Goal: Task Accomplishment & Management: Manage account settings

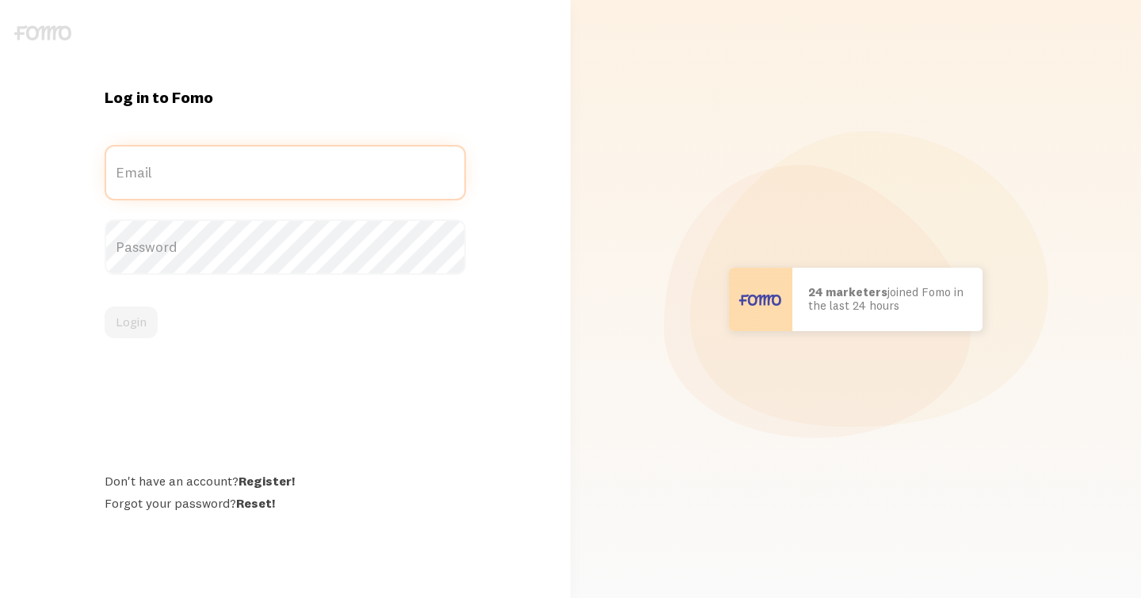
type input "[PERSON_NAME][EMAIL_ADDRESS][DOMAIN_NAME]"
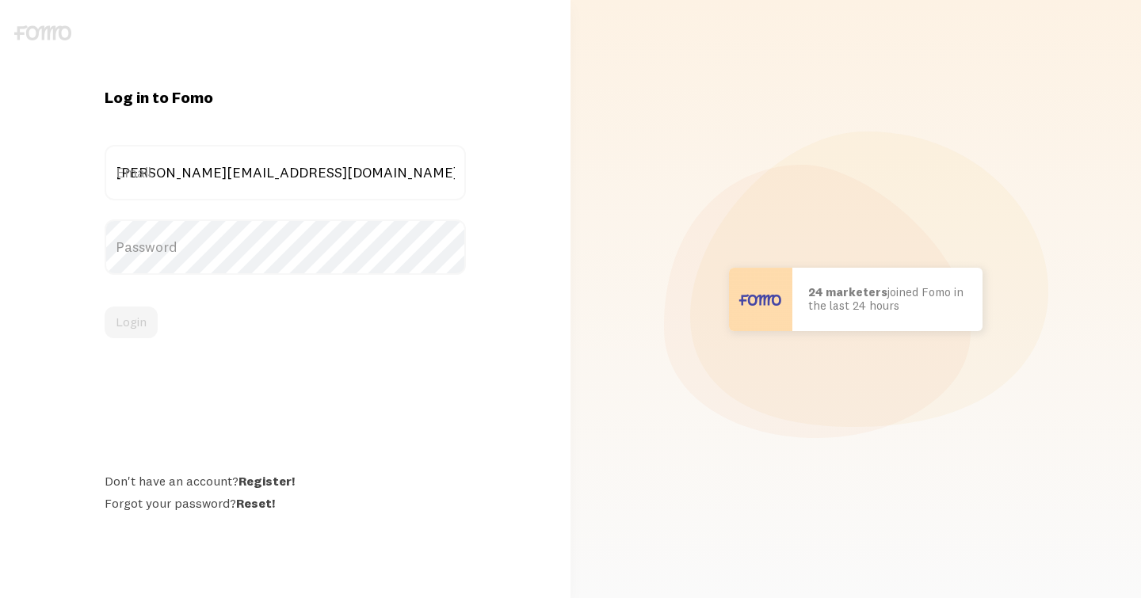
click at [85, 126] on div "Log in to Fomo tyler@echelonluxuryproperties.com Email Password Login Don't hav…" at bounding box center [285, 299] width 570 height 425
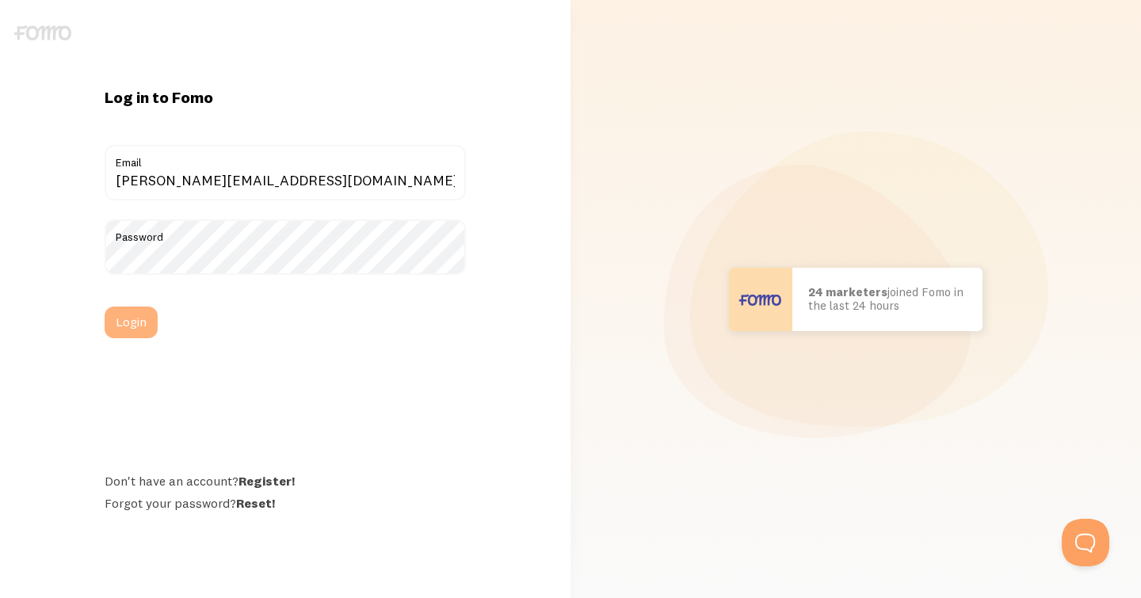
click at [132, 326] on button "Login" at bounding box center [131, 323] width 53 height 32
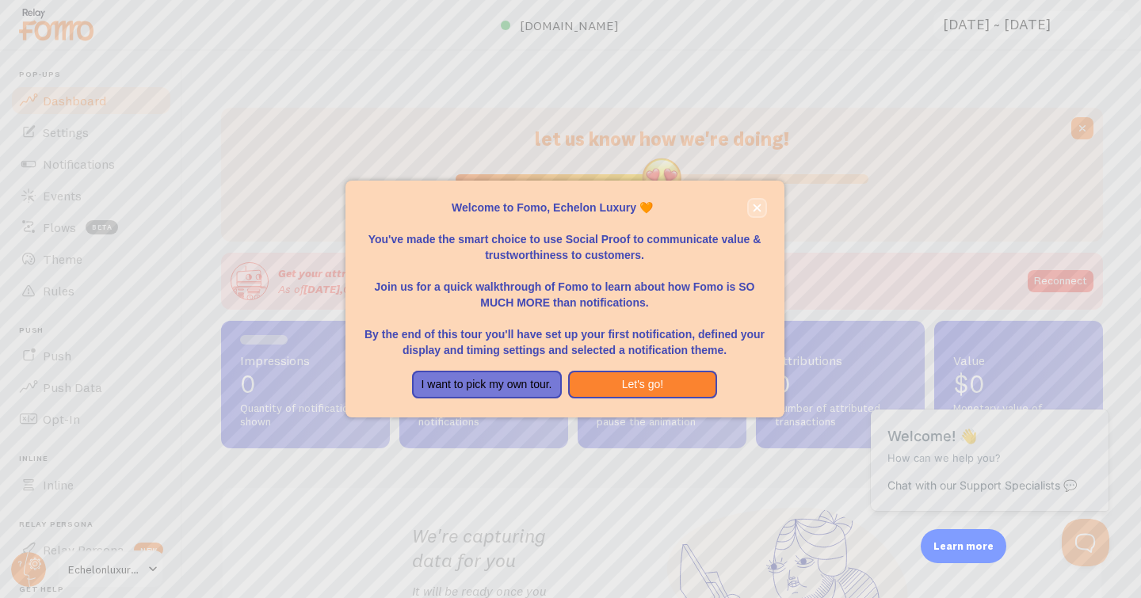
click at [761, 200] on button "close," at bounding box center [757, 208] width 17 height 17
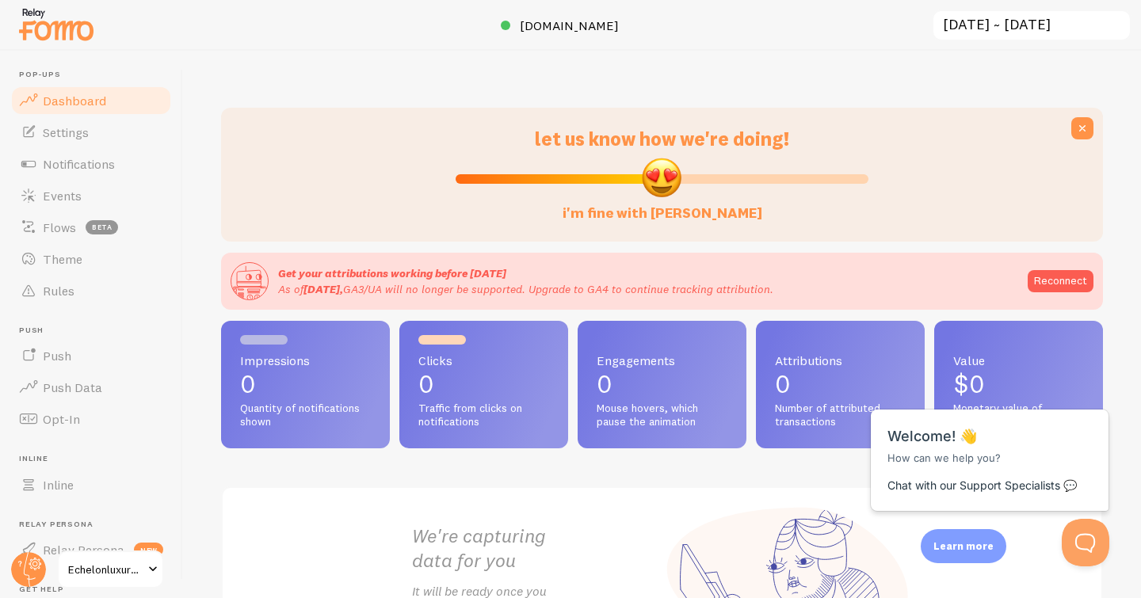
click at [202, 288] on div "let us know how we're doing! i'm fine with [PERSON_NAME] Get your attributions …" at bounding box center [662, 324] width 958 height 547
click at [84, 132] on span "Settings" at bounding box center [66, 132] width 46 height 16
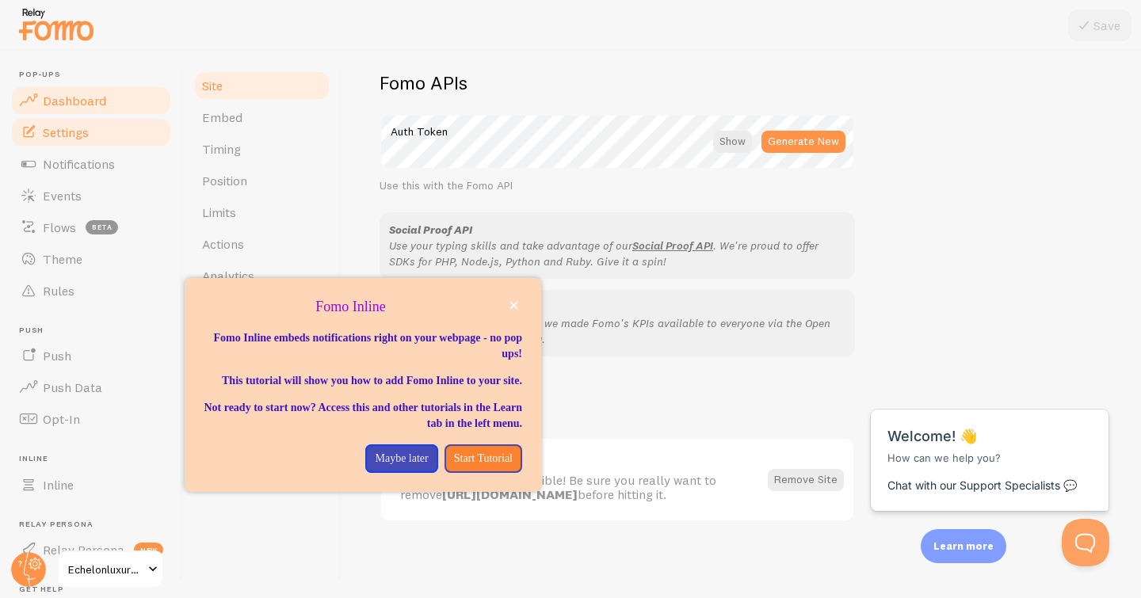
click at [62, 96] on span "Dashboard" at bounding box center [74, 101] width 63 height 16
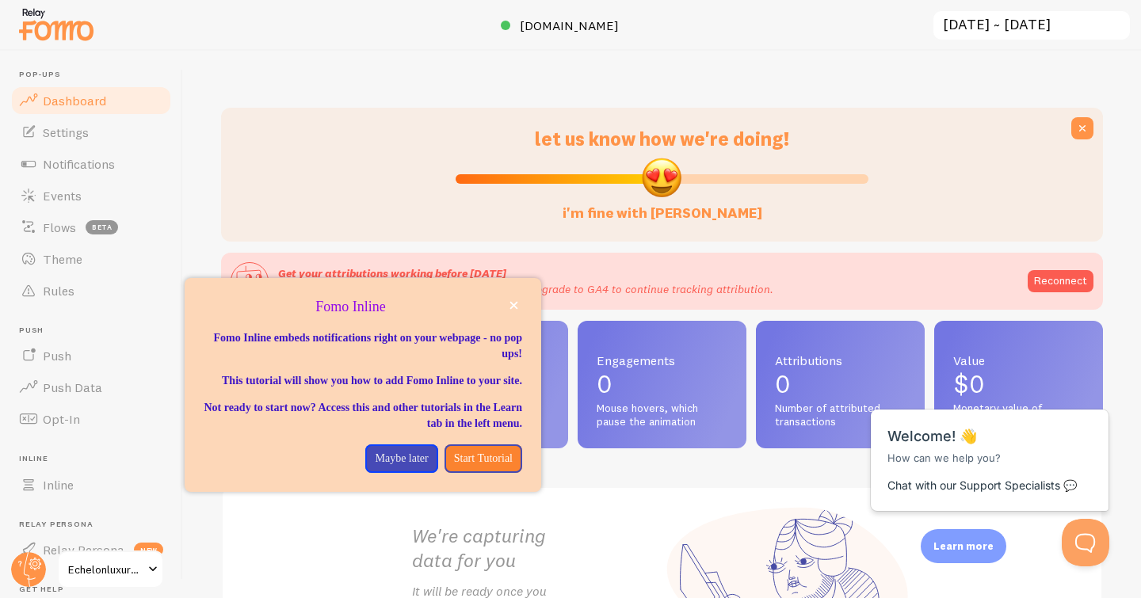
click at [921, 86] on div "let us know how we're doing! i'm fine with [PERSON_NAME] Get your attributions …" at bounding box center [662, 324] width 958 height 547
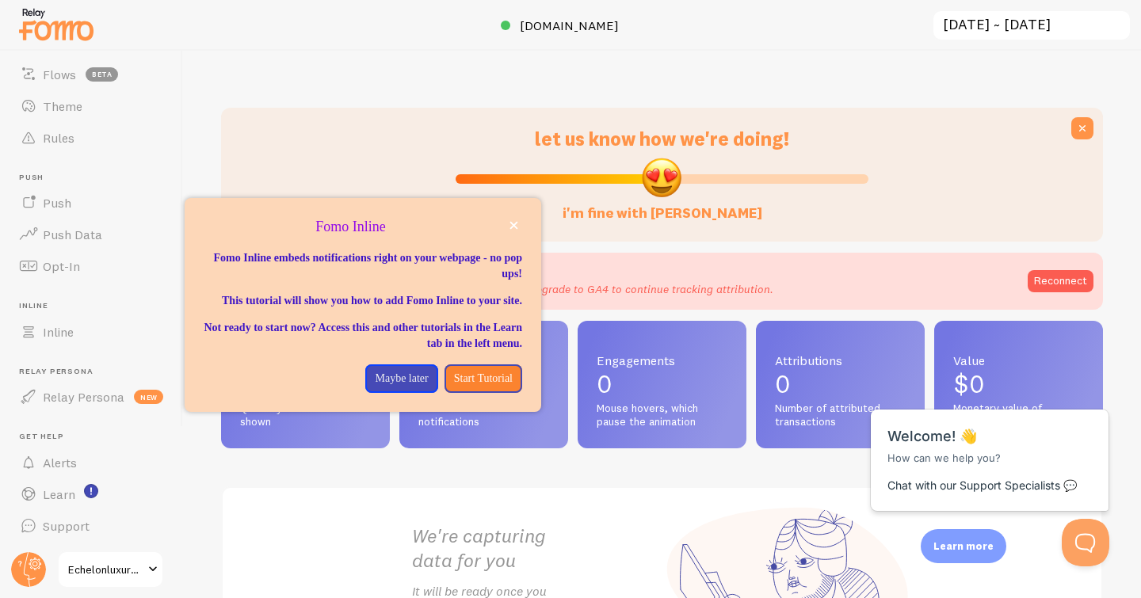
click at [124, 576] on span "Echelonluxuryproperties" at bounding box center [105, 569] width 75 height 19
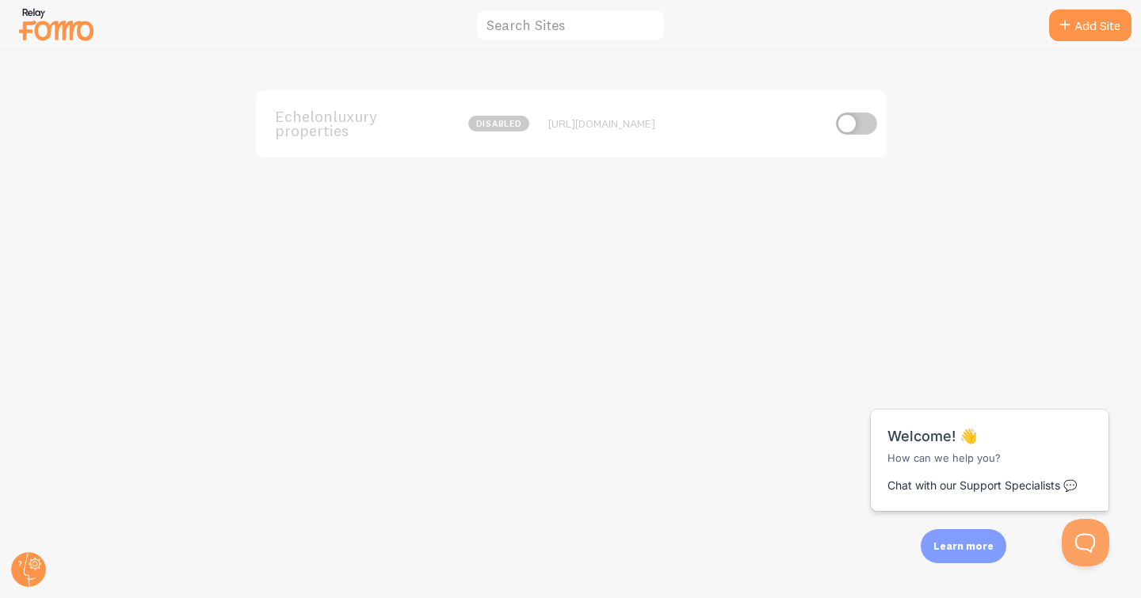
click at [881, 329] on div "Echelonluxuryproperties disabled http://echelonluxuryproperties.com" at bounding box center [571, 324] width 1140 height 547
click at [453, 49] on div at bounding box center [570, 25] width 1141 height 51
click at [902, 292] on div "Echelonluxuryproperties disabled http://echelonluxuryproperties.com" at bounding box center [571, 324] width 1140 height 547
click at [359, 124] on span "Echelonluxuryproperties" at bounding box center [339, 123] width 128 height 29
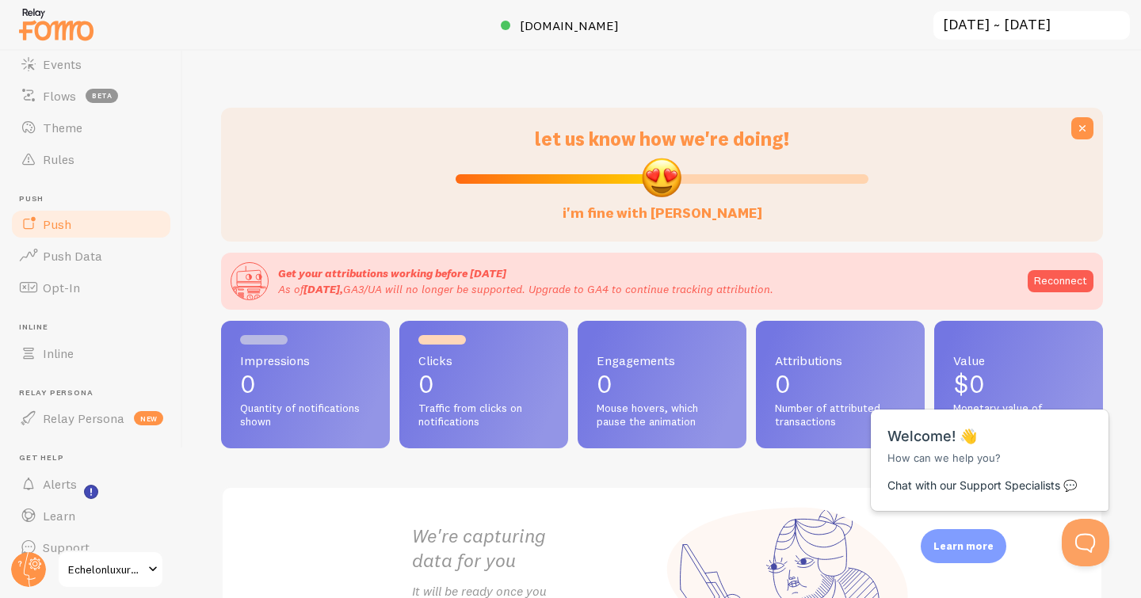
scroll to position [153, 0]
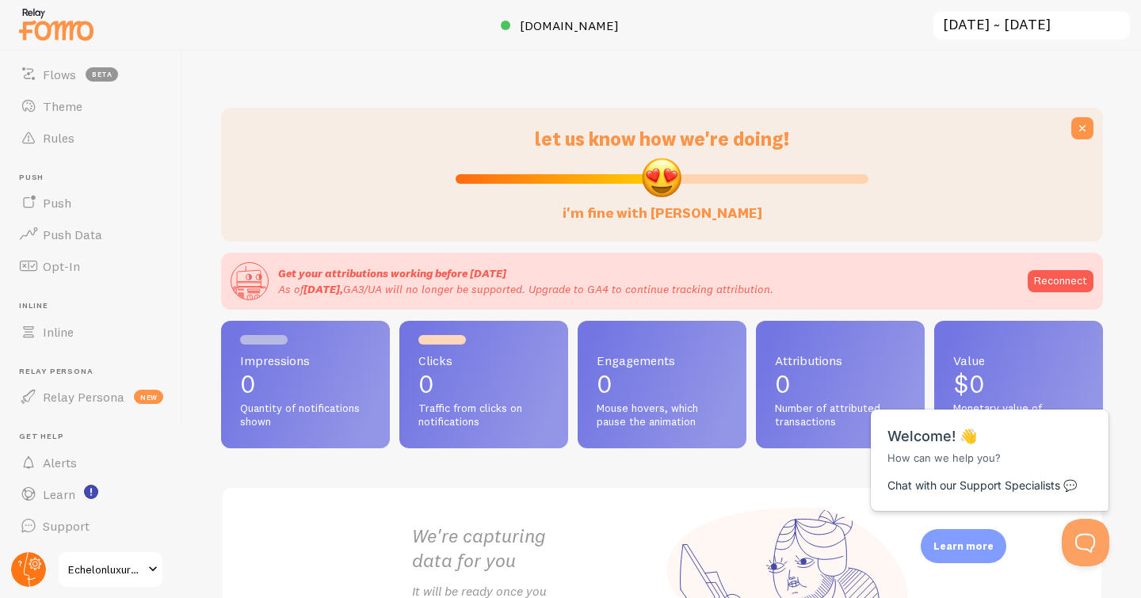
click at [24, 581] on circle at bounding box center [28, 569] width 35 height 35
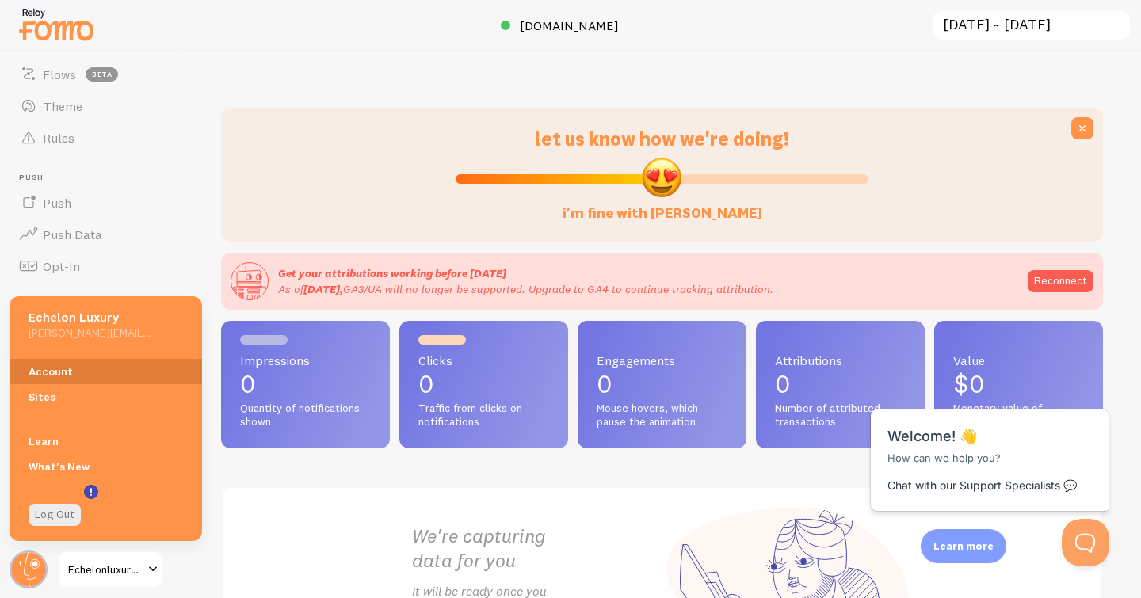
click at [49, 360] on link "Account" at bounding box center [106, 371] width 193 height 25
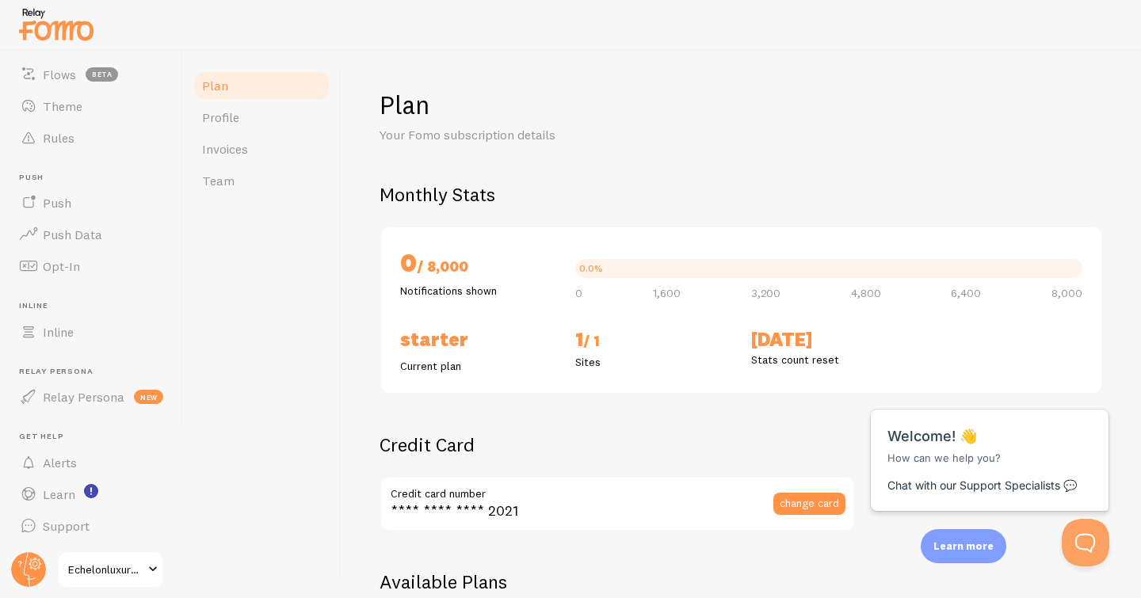
click at [230, 383] on div "Plan Profile Invoices Team" at bounding box center [262, 324] width 158 height 547
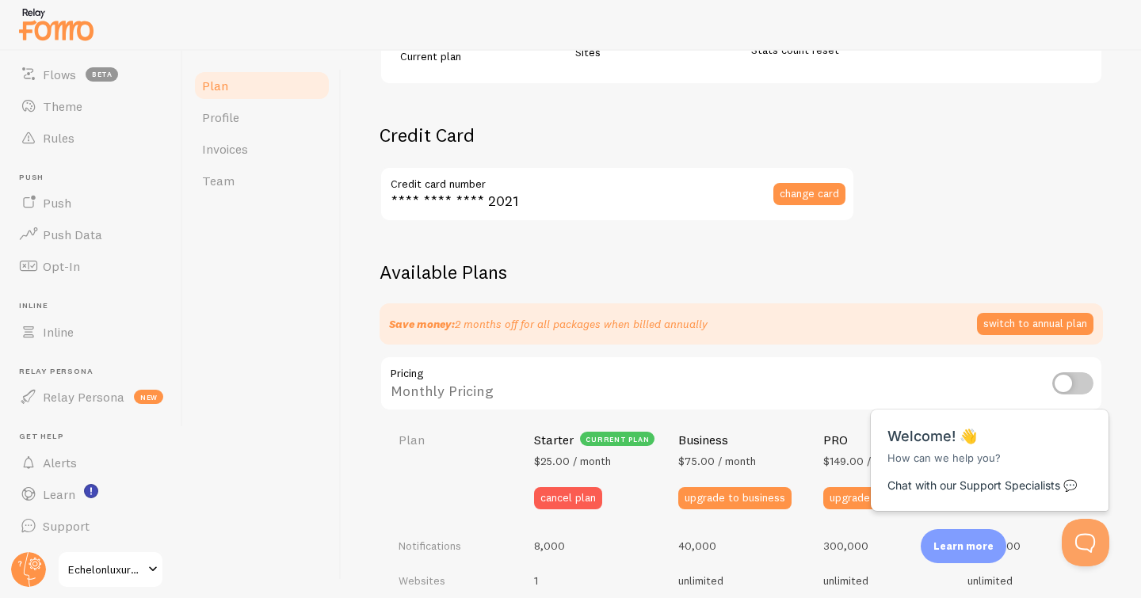
scroll to position [399, 0]
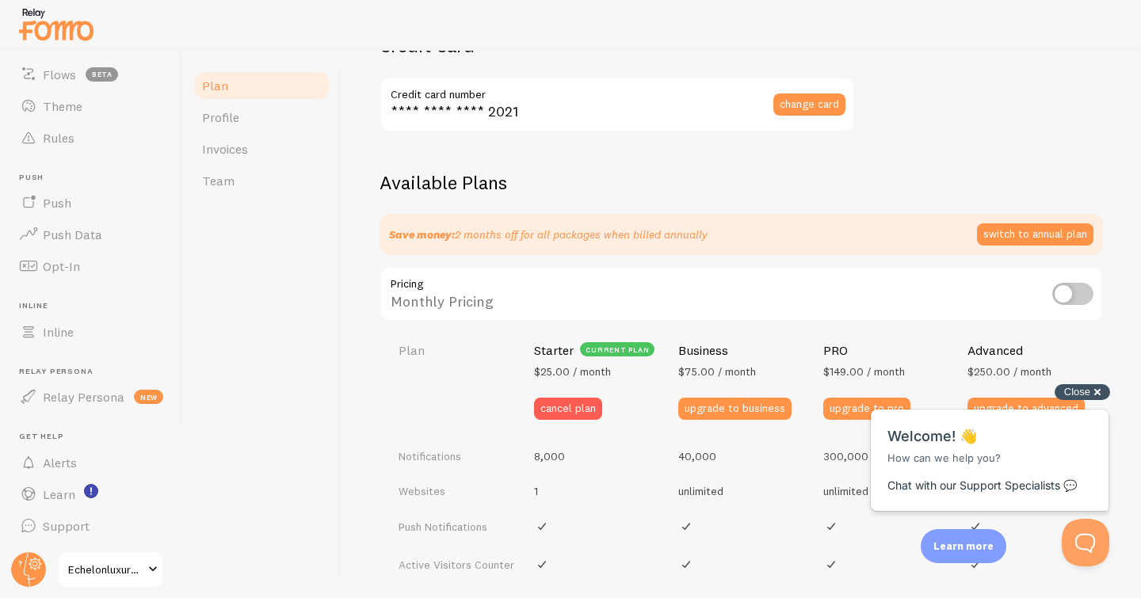
click at [1098, 390] on div "Close cross-small" at bounding box center [1081, 392] width 55 height 17
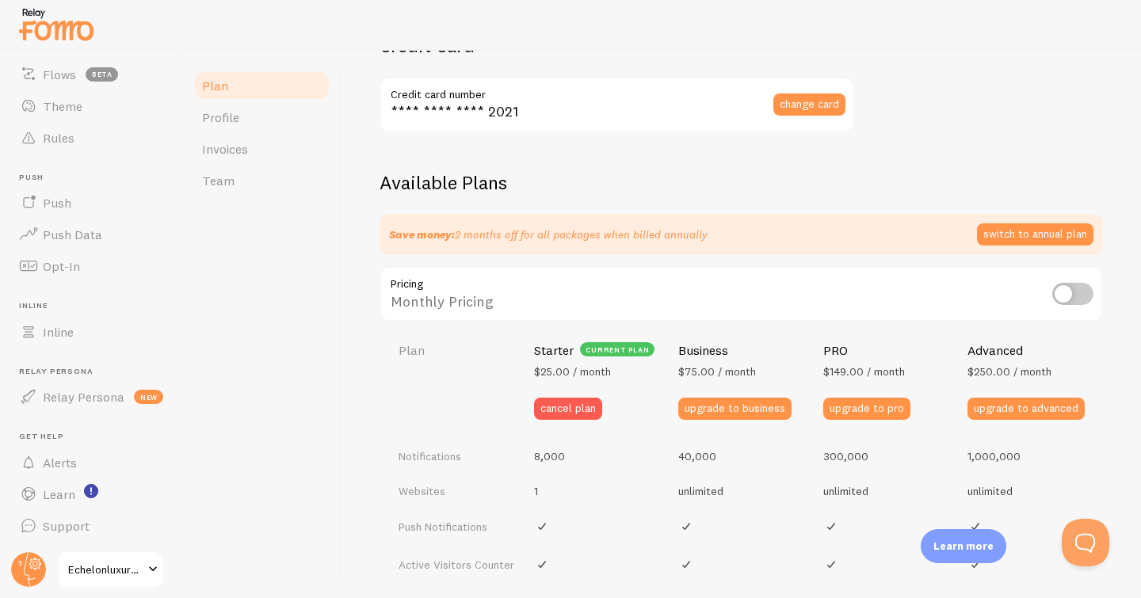
click at [310, 354] on div "Plan Profile Invoices Team" at bounding box center [262, 324] width 158 height 547
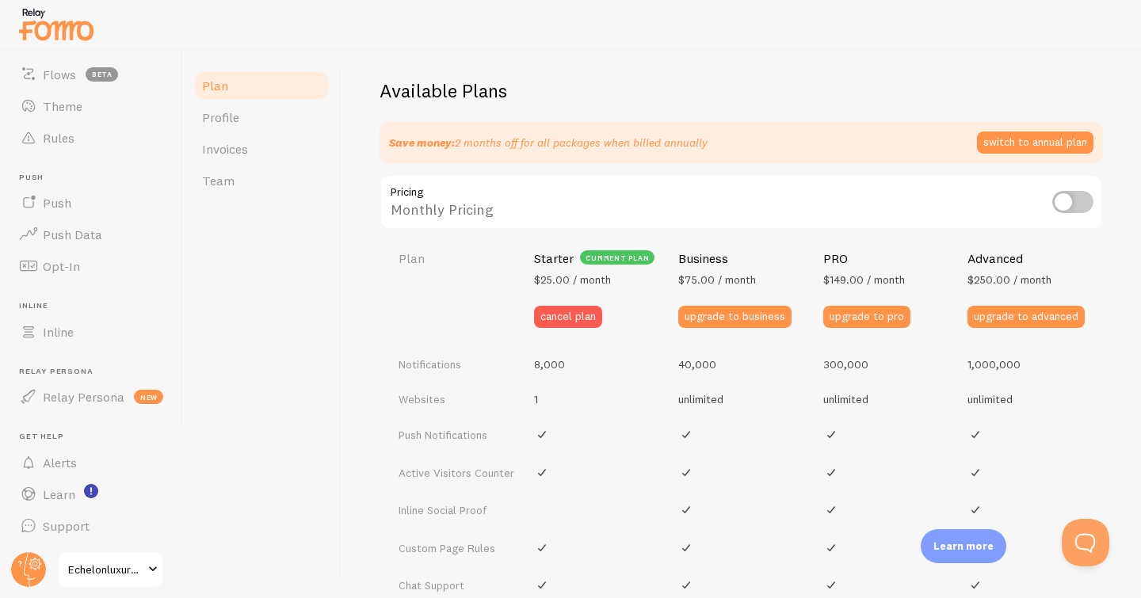
scroll to position [503, 0]
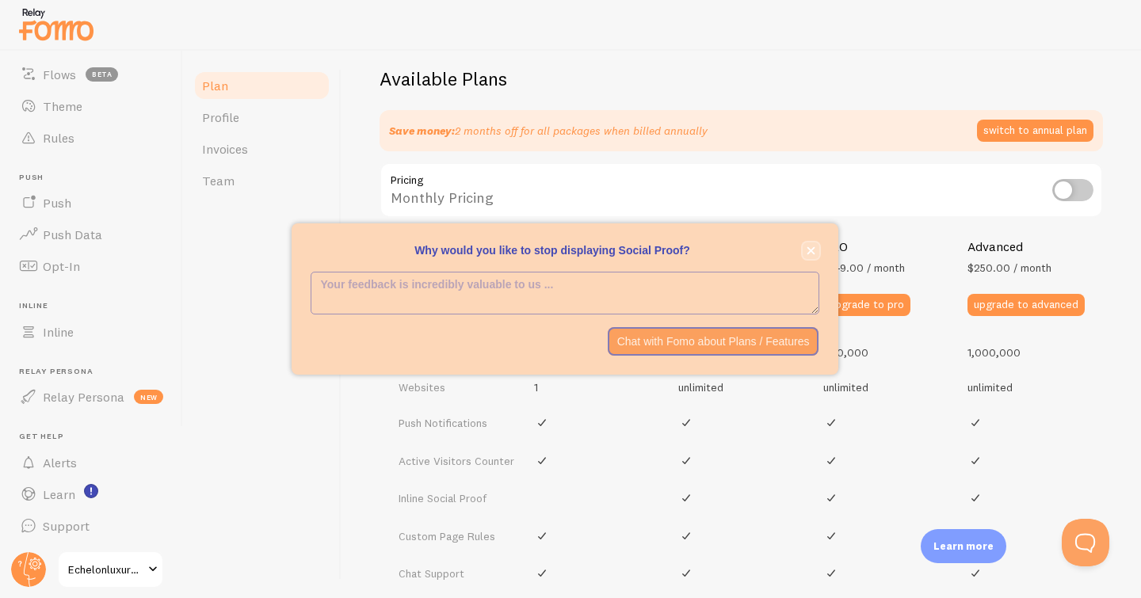
click at [814, 251] on button "close," at bounding box center [811, 250] width 17 height 17
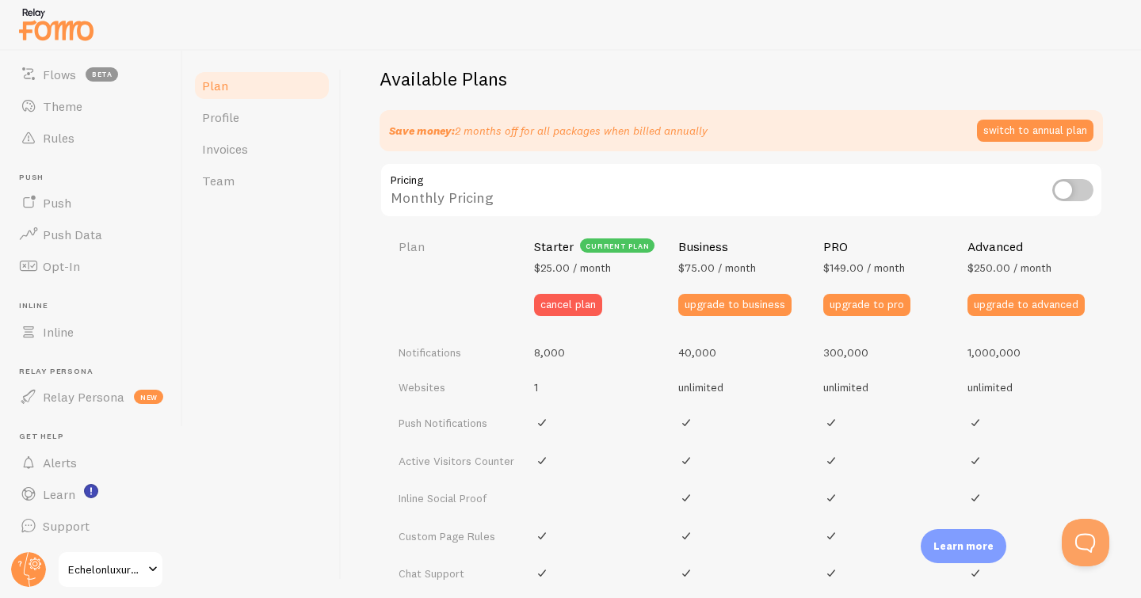
click at [334, 337] on div "Plan Profile Invoices Team" at bounding box center [262, 324] width 158 height 547
click at [218, 147] on span "Invoices" at bounding box center [225, 149] width 46 height 16
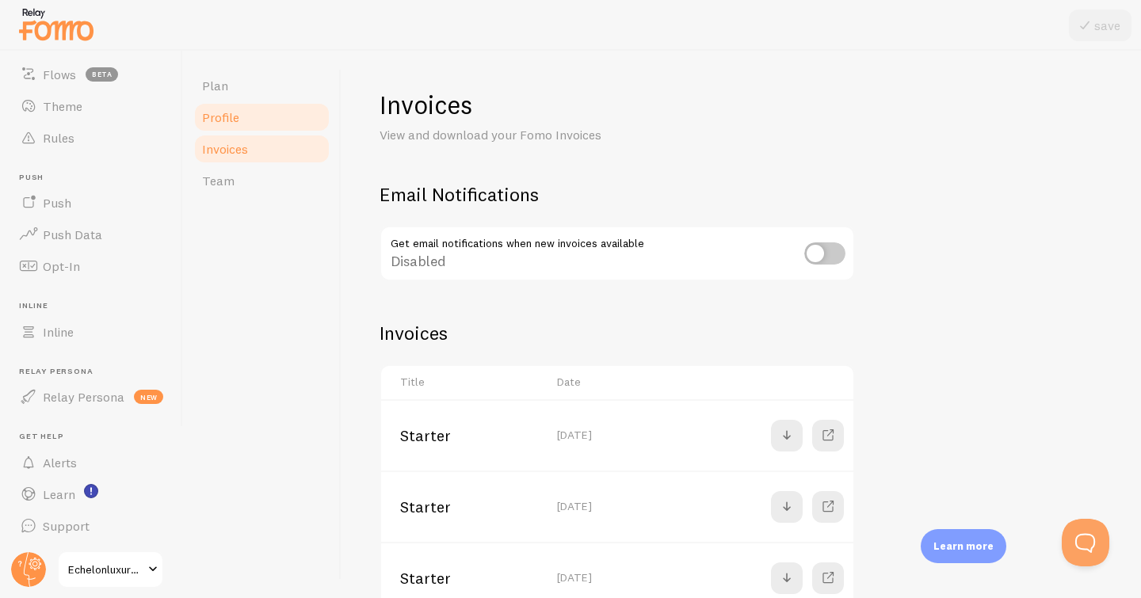
click at [223, 122] on span "Profile" at bounding box center [220, 117] width 37 height 16
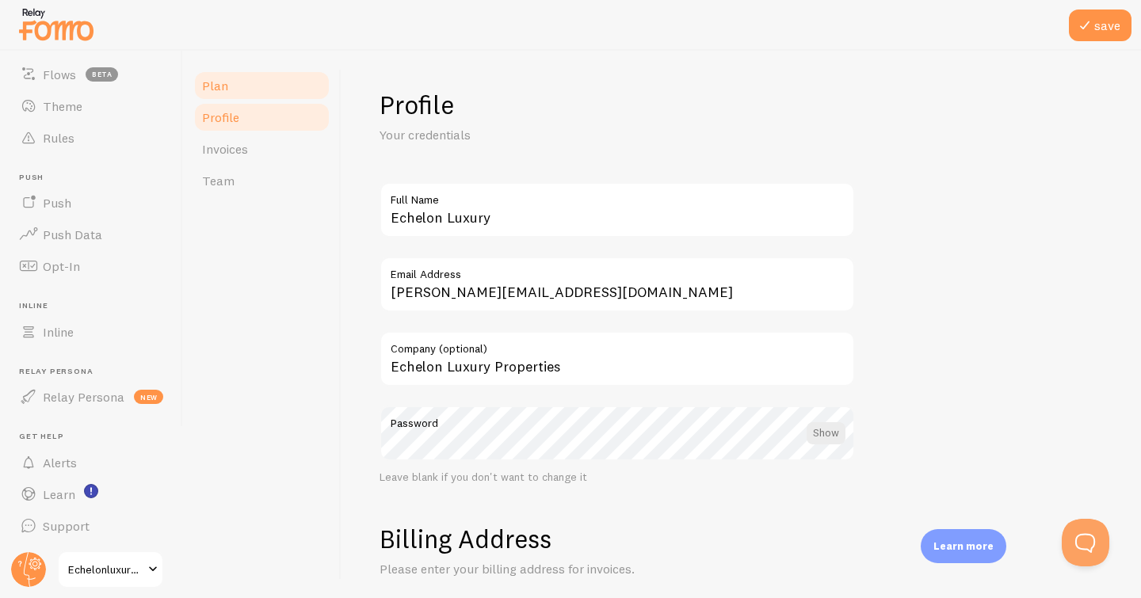
click at [221, 86] on span "Plan" at bounding box center [215, 86] width 26 height 16
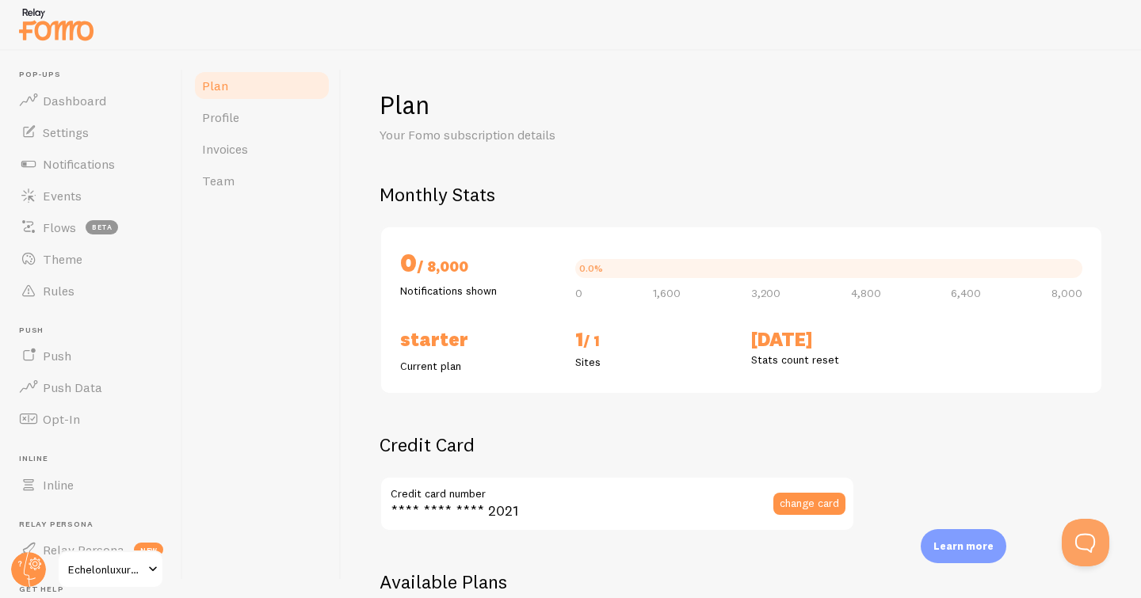
scroll to position [102, 0]
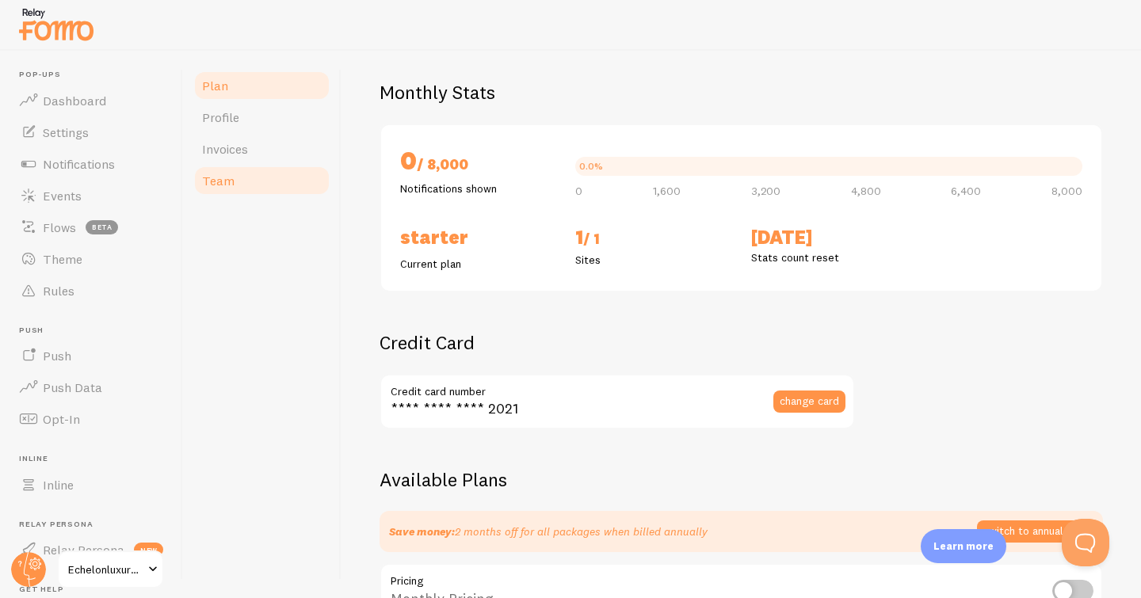
click at [227, 185] on span "Team" at bounding box center [218, 181] width 32 height 16
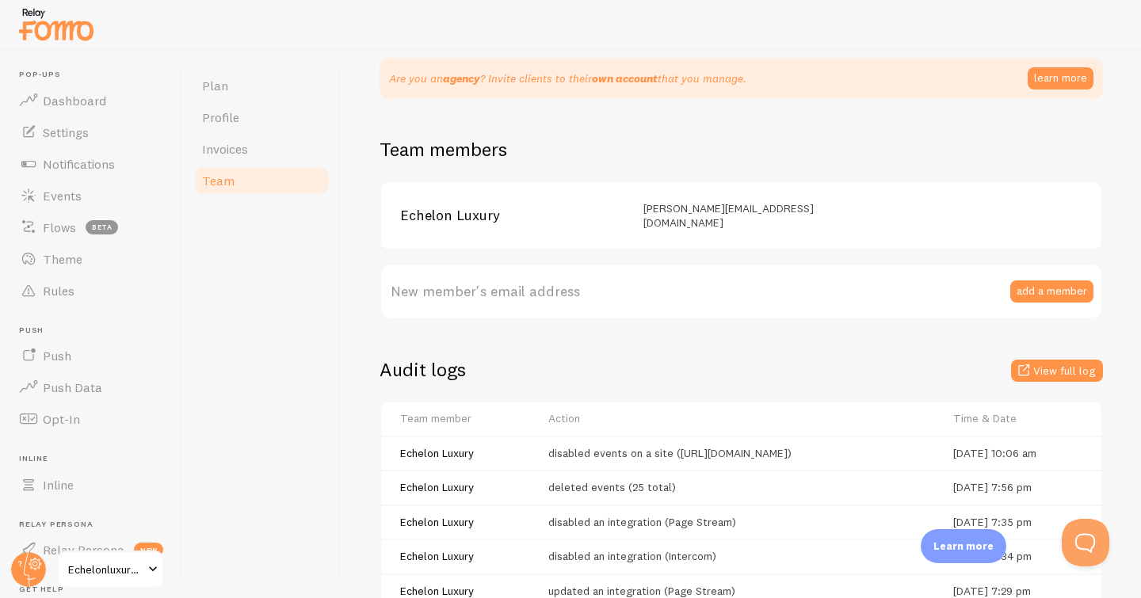
scroll to position [140, 0]
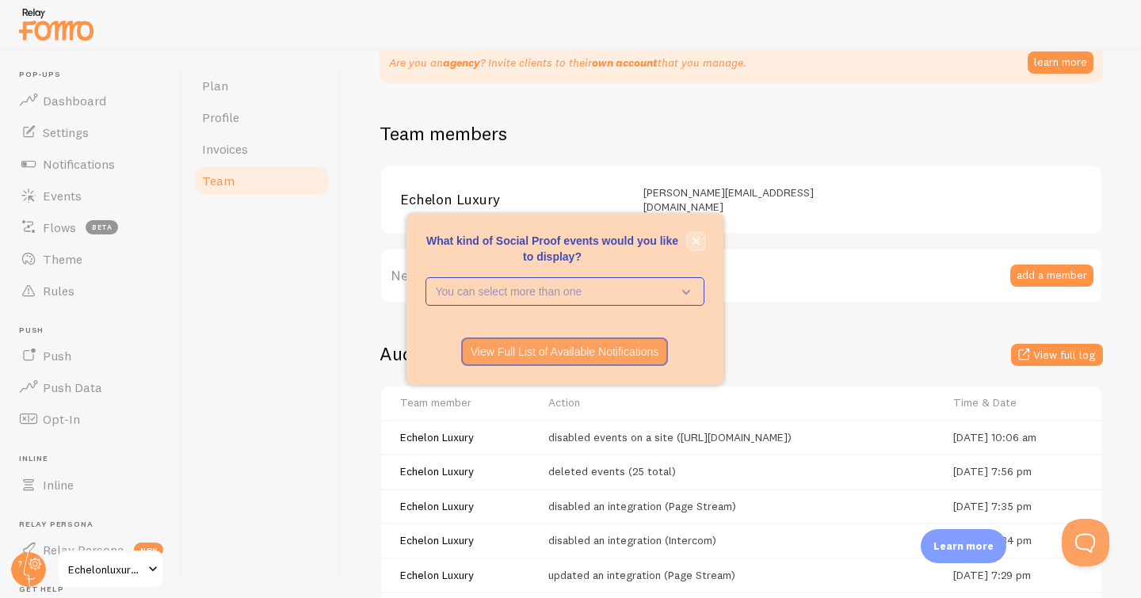
click at [694, 238] on icon "close," at bounding box center [696, 241] width 9 height 9
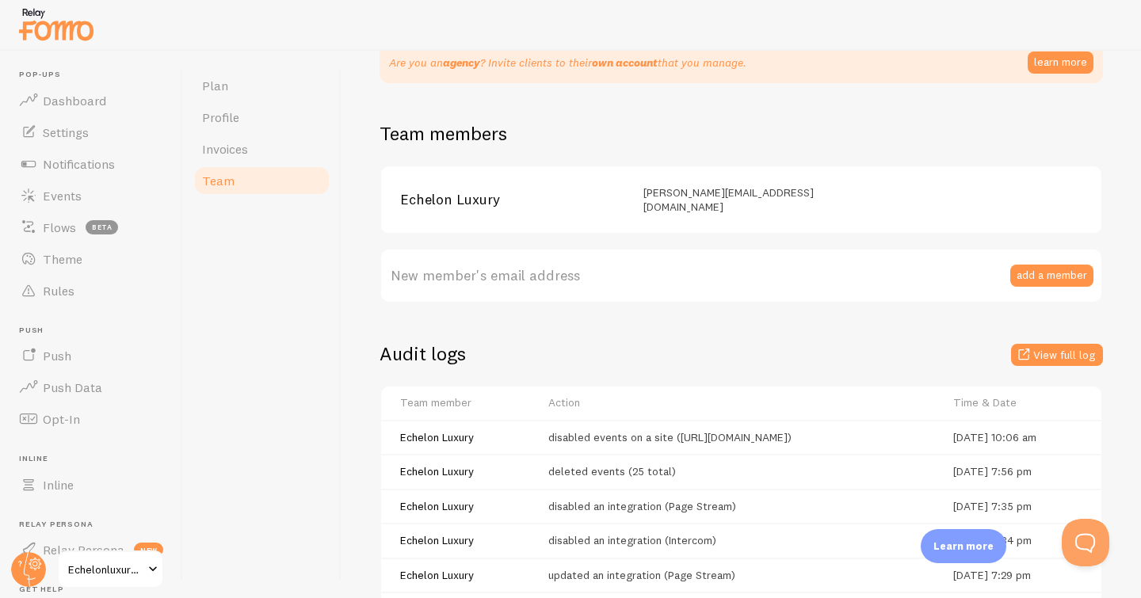
click at [531, 257] on label "New member's email address" at bounding box center [740, 275] width 723 height 55
click at [531, 257] on input "New member's email address" at bounding box center [740, 275] width 723 height 55
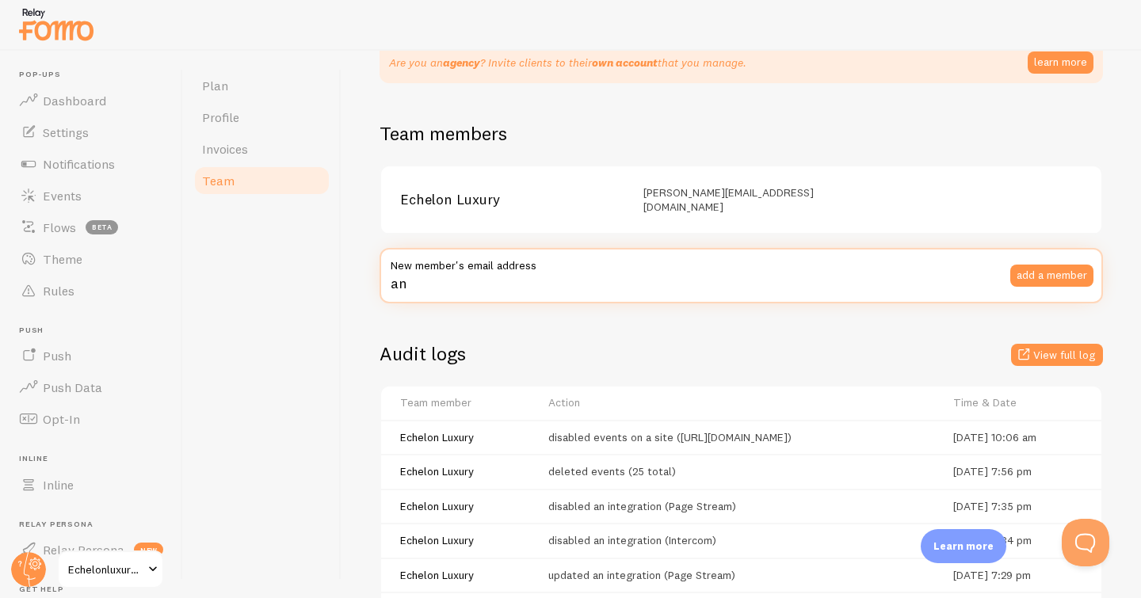
type input "a"
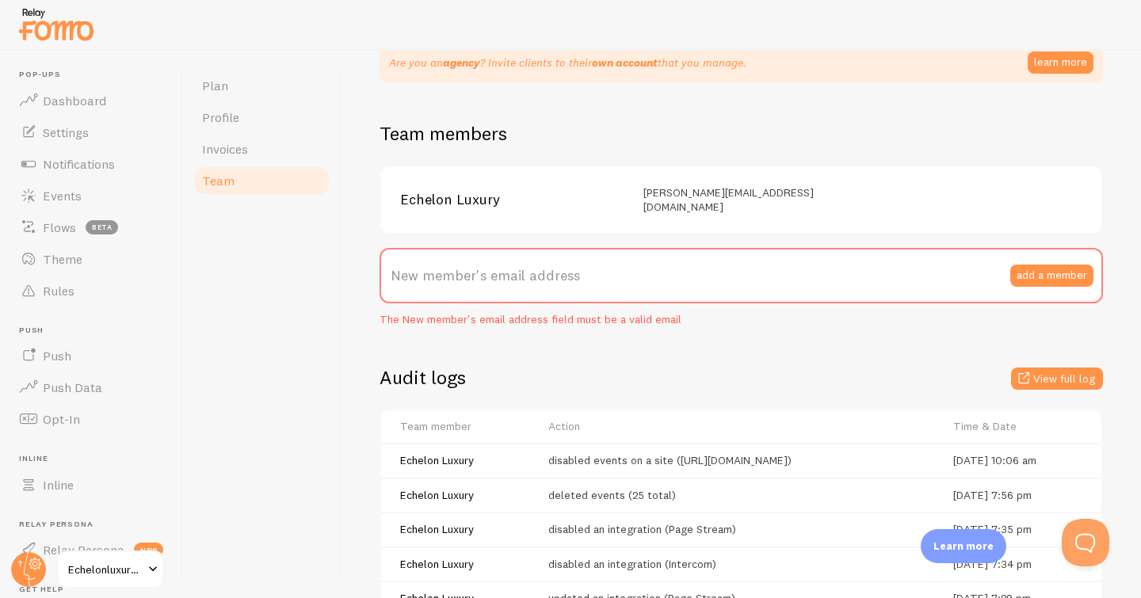
drag, startPoint x: 639, startPoint y: 193, endPoint x: 836, endPoint y: 193, distance: 196.5
click at [836, 193] on div "Echelon Luxury tyler@echelonluxuryproperties.com" at bounding box center [741, 200] width 720 height 68
copy div "[PERSON_NAME][EMAIL_ADDRESS][DOMAIN_NAME]"
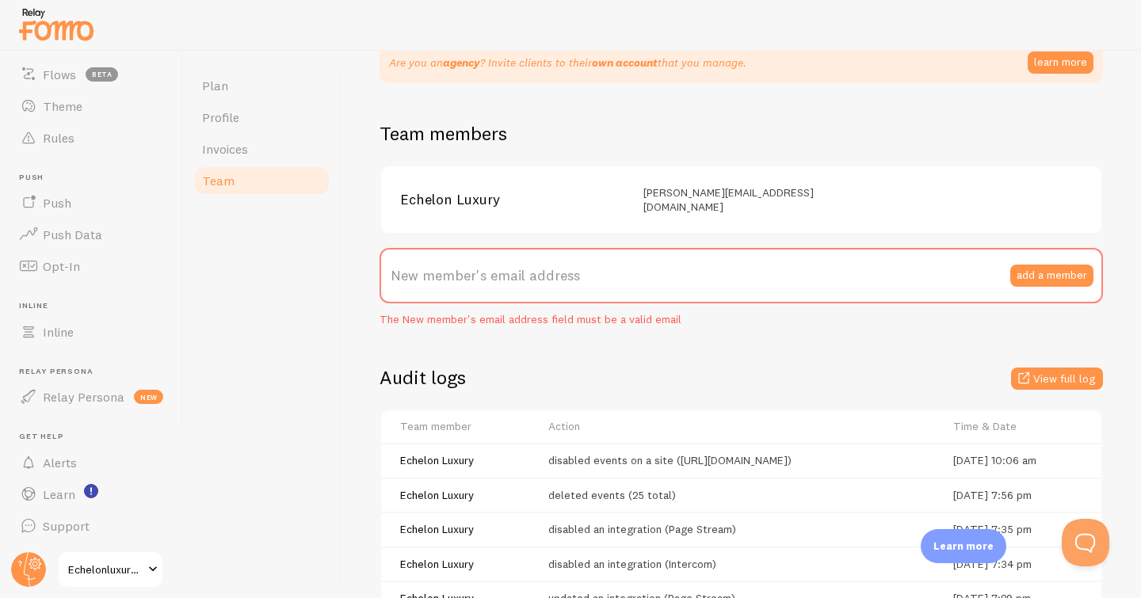
click at [132, 575] on span "Echelonluxuryproperties" at bounding box center [105, 569] width 75 height 19
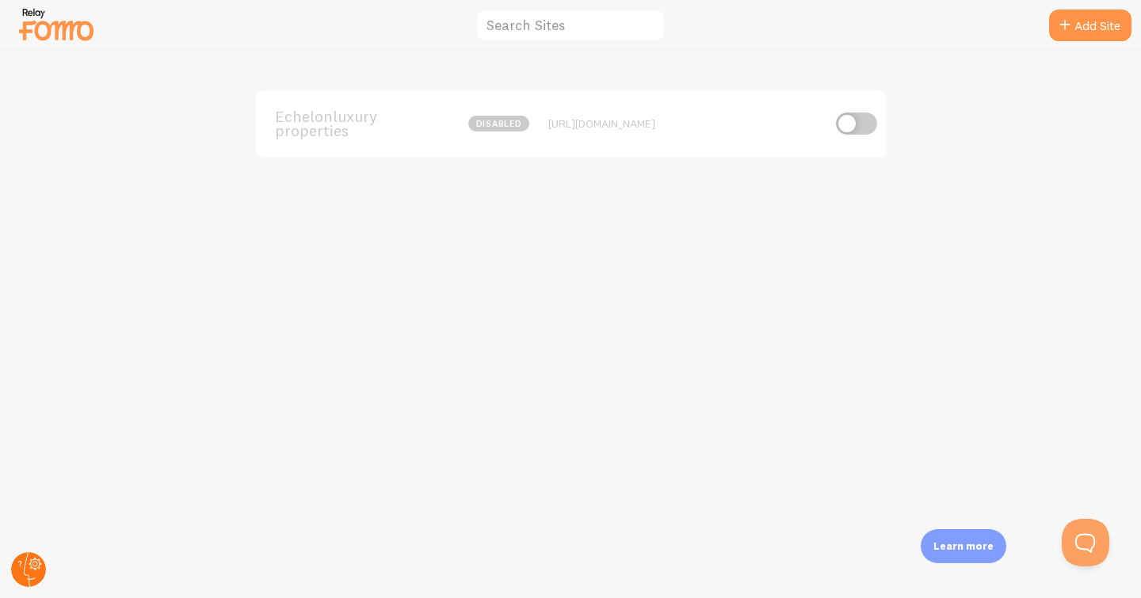
click at [32, 571] on circle at bounding box center [28, 569] width 35 height 35
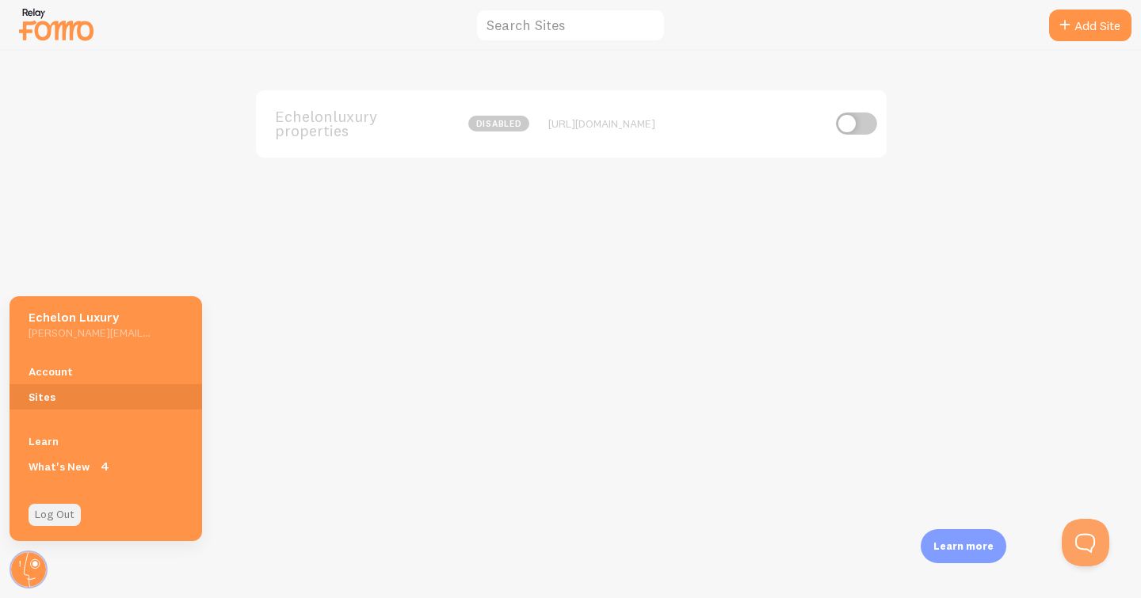
click at [59, 518] on link "Log Out" at bounding box center [55, 515] width 52 height 22
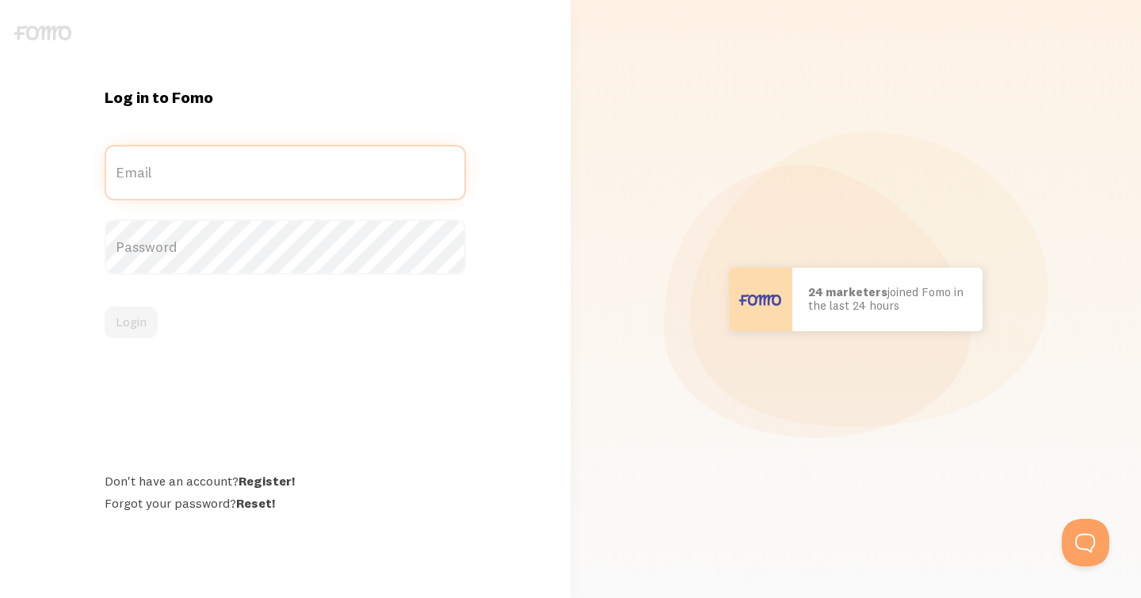
type input "[PERSON_NAME][EMAIL_ADDRESS][DOMAIN_NAME]"
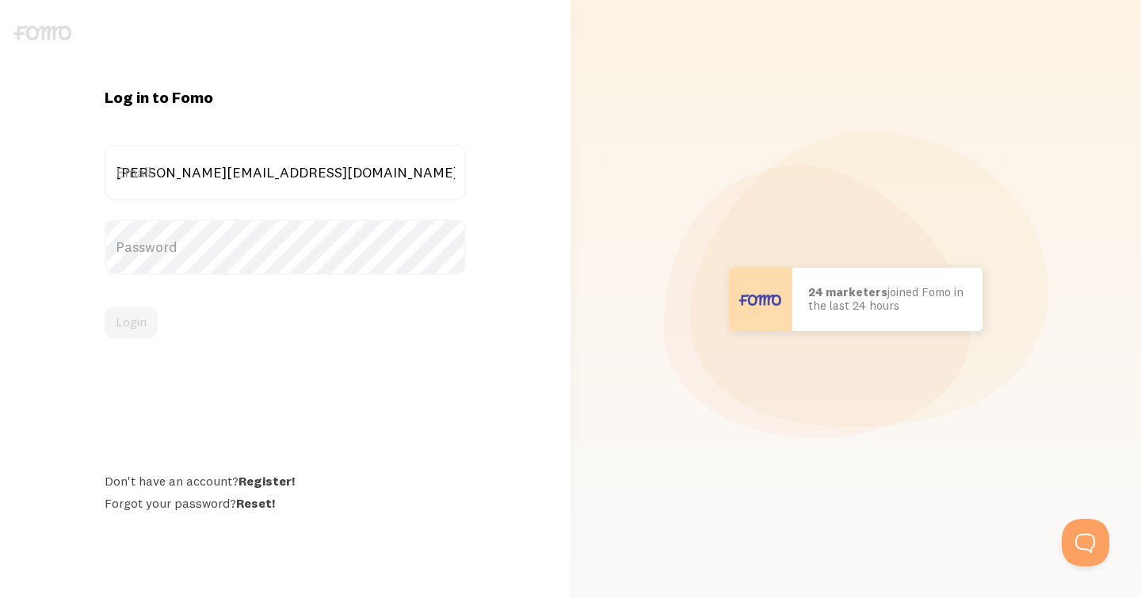
click at [279, 87] on h1 "Log in to Fomo" at bounding box center [285, 97] width 361 height 21
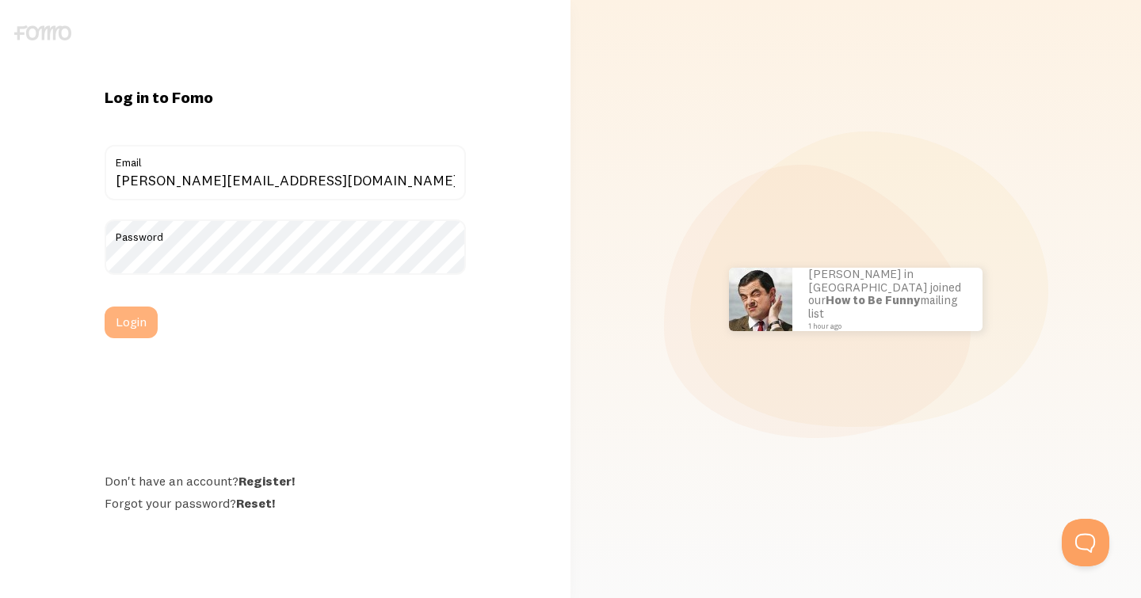
click at [126, 311] on button "Login" at bounding box center [131, 323] width 53 height 32
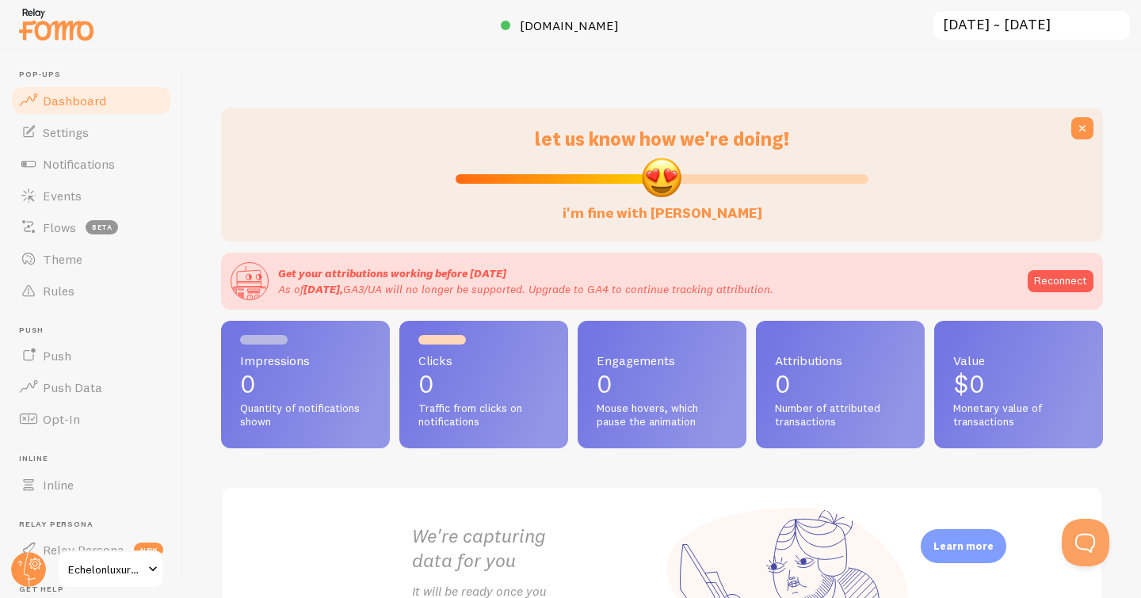
click at [195, 139] on div "let us know how we're doing! i'm fine with [PERSON_NAME] Get your attributions …" at bounding box center [662, 324] width 958 height 547
click at [65, 134] on span "Settings" at bounding box center [66, 132] width 46 height 16
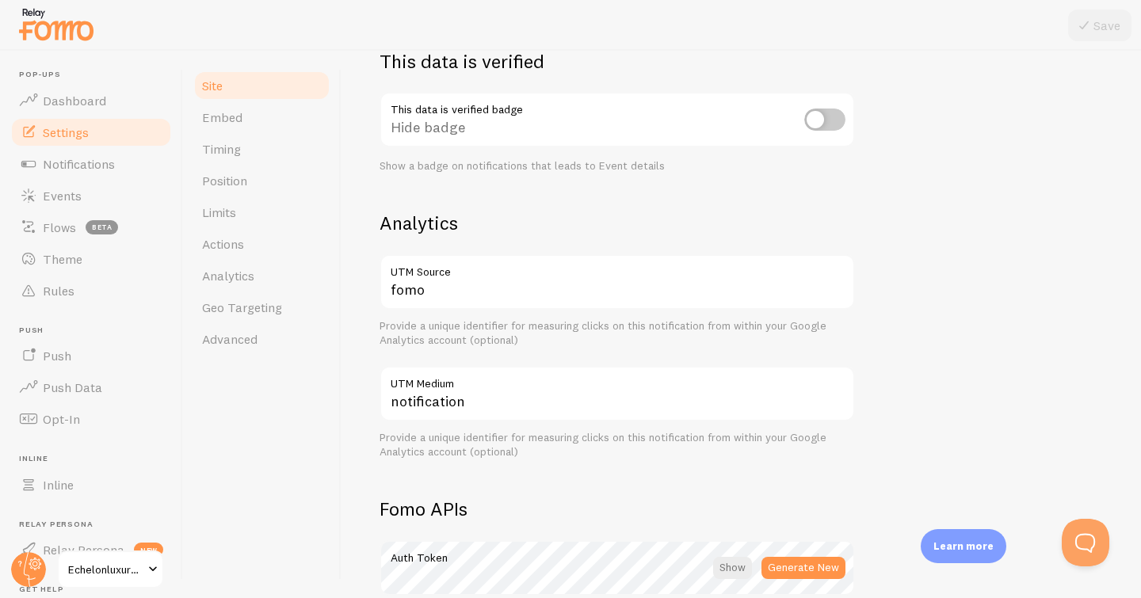
scroll to position [503, 0]
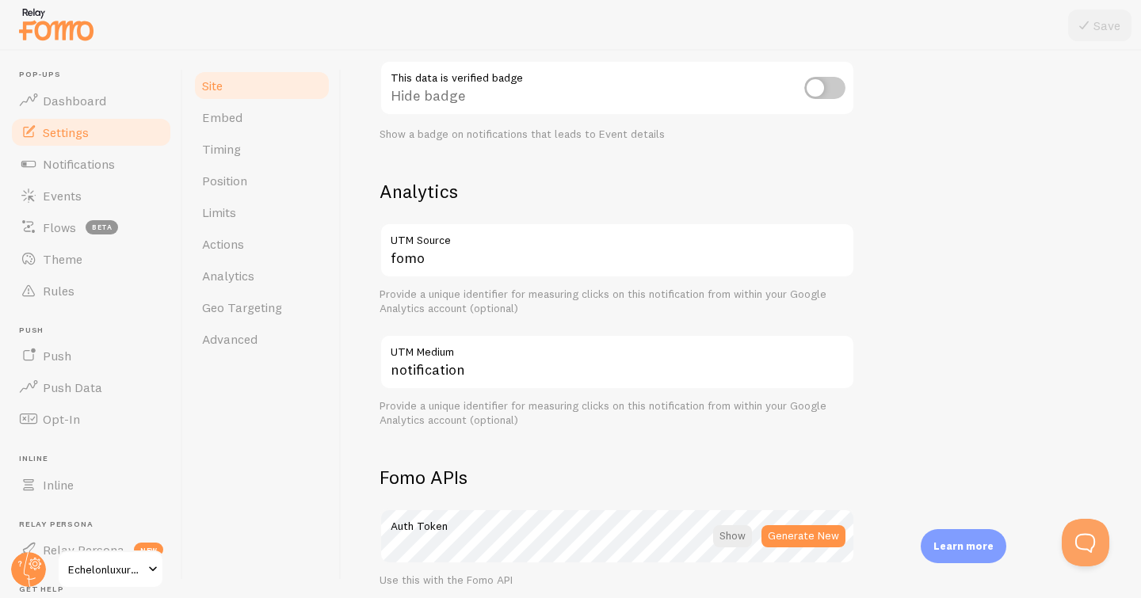
click at [822, 87] on div "This data is verified badge Hide badge Show a badge on notifications that leads…" at bounding box center [616, 100] width 475 height 81
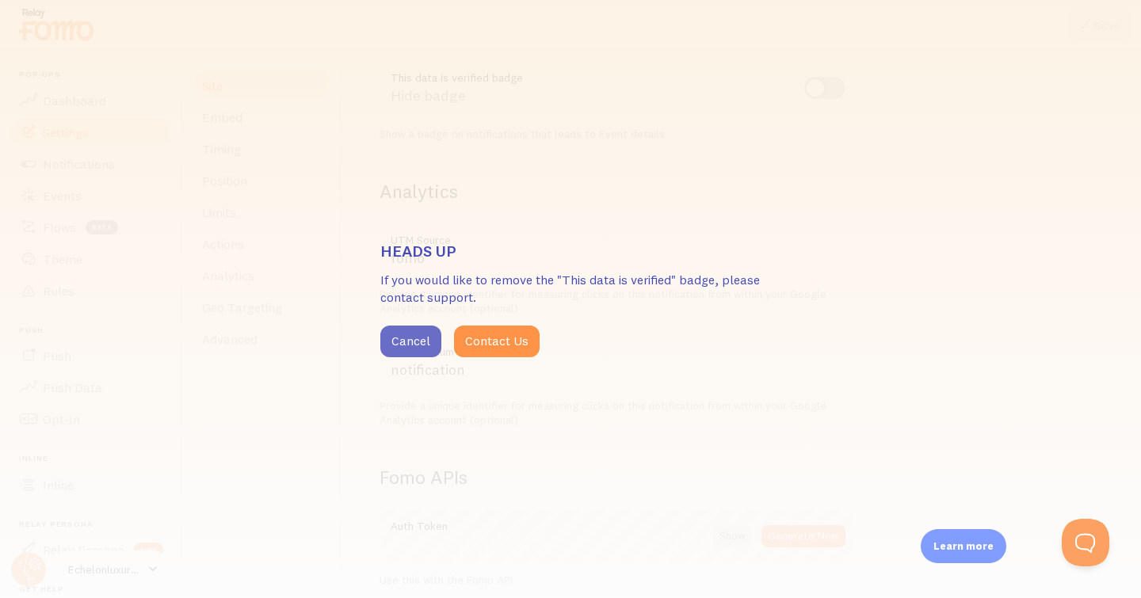
click at [417, 332] on button "Cancel" at bounding box center [410, 342] width 61 height 32
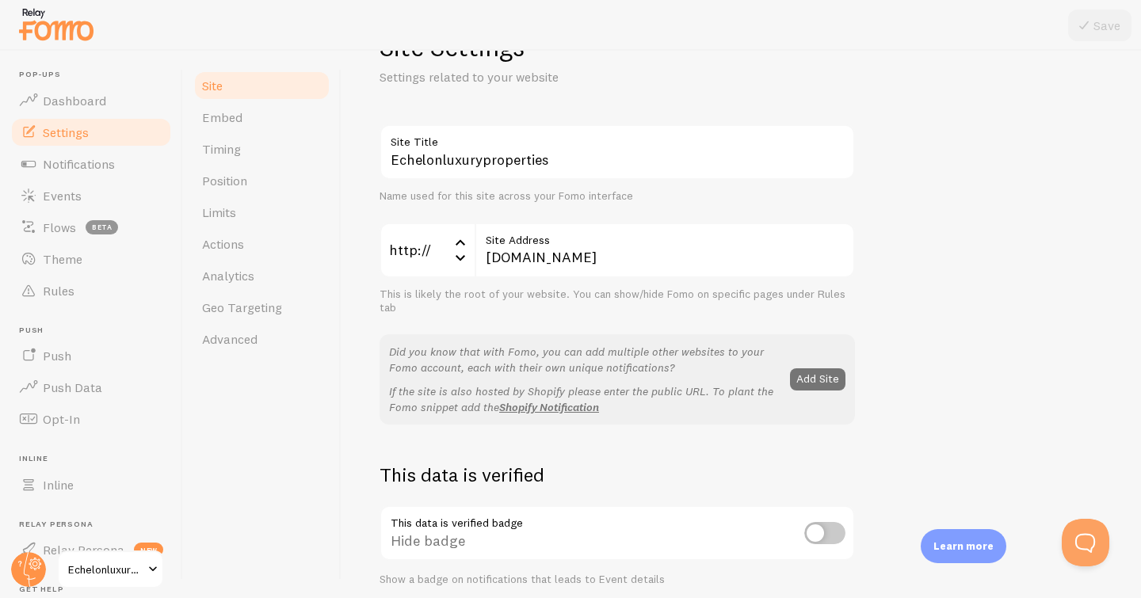
scroll to position [0, 0]
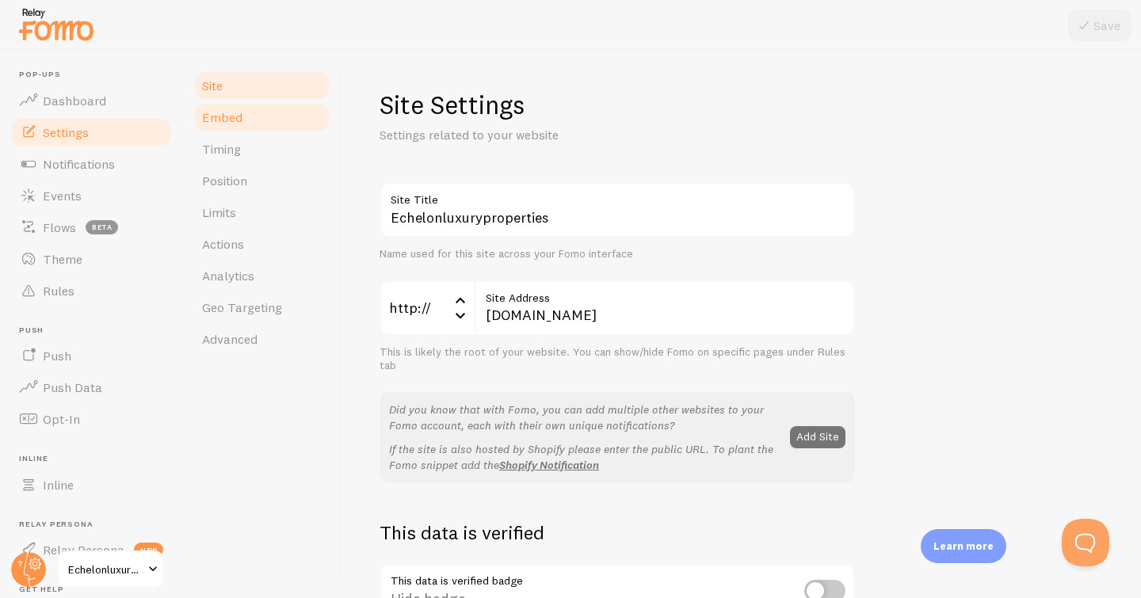
click at [237, 110] on span "Embed" at bounding box center [222, 117] width 40 height 16
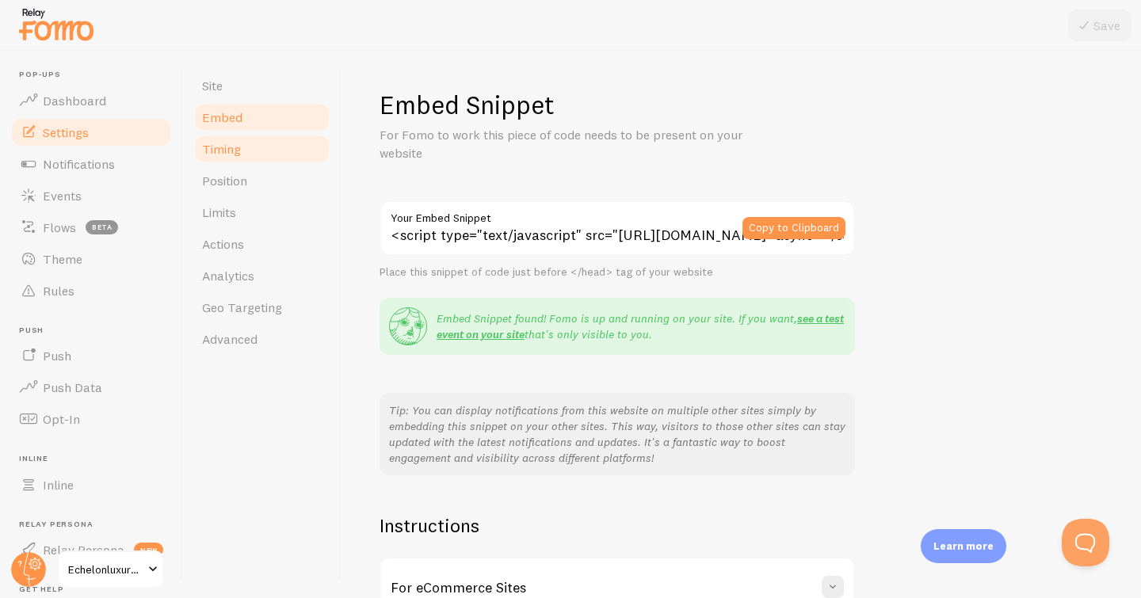
click at [220, 144] on span "Timing" at bounding box center [221, 149] width 39 height 16
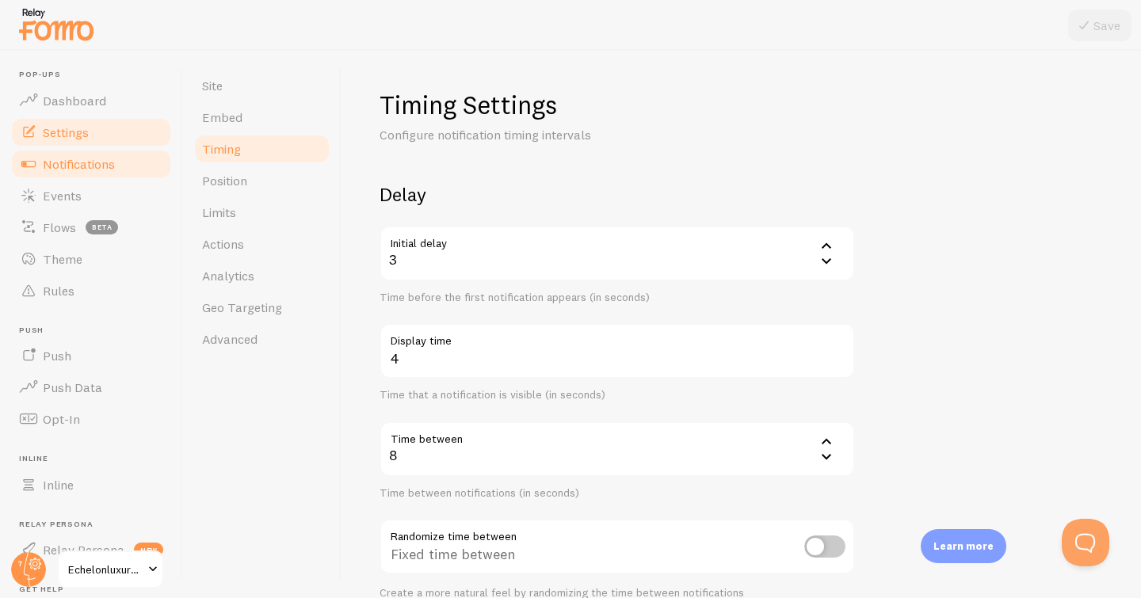
click at [71, 159] on span "Notifications" at bounding box center [79, 164] width 72 height 16
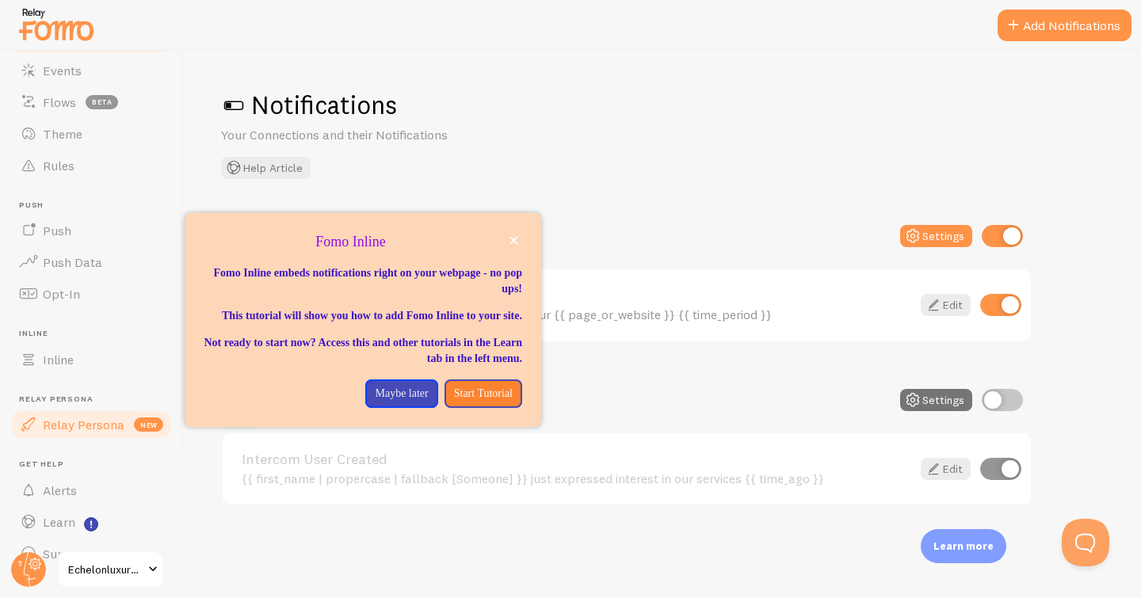
scroll to position [153, 0]
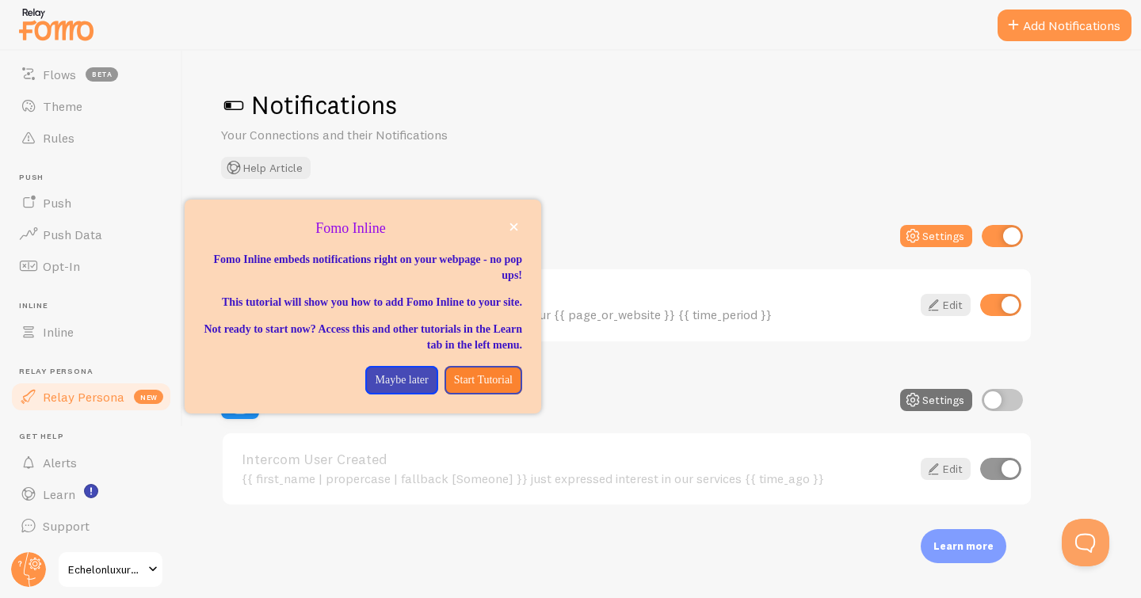
click at [68, 394] on span "Relay Persona" at bounding box center [84, 397] width 82 height 16
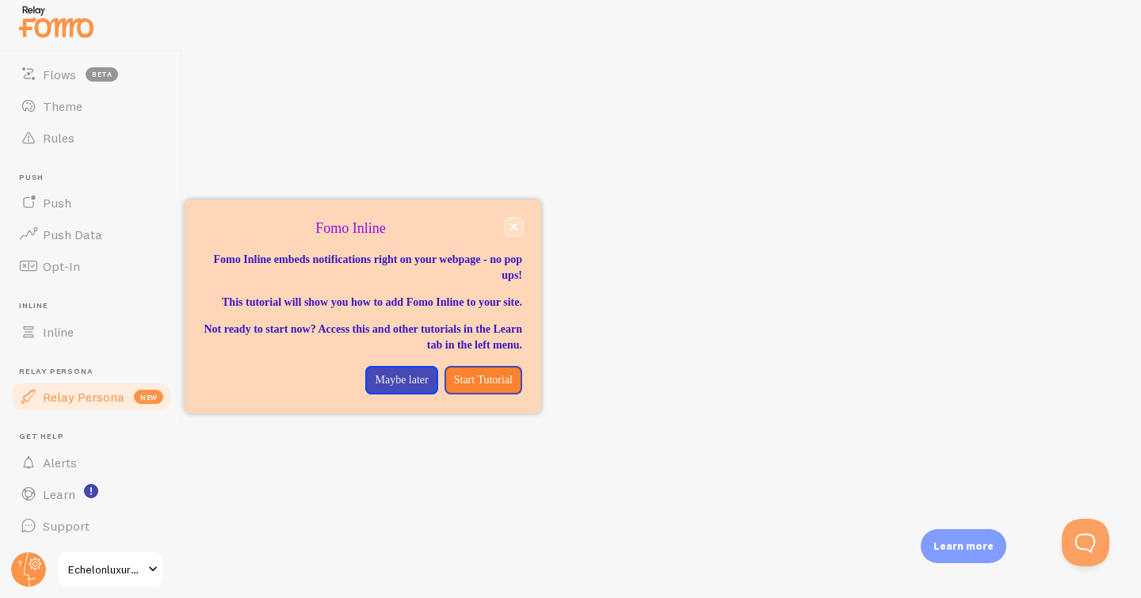
click at [510, 224] on icon "close," at bounding box center [513, 227] width 9 height 9
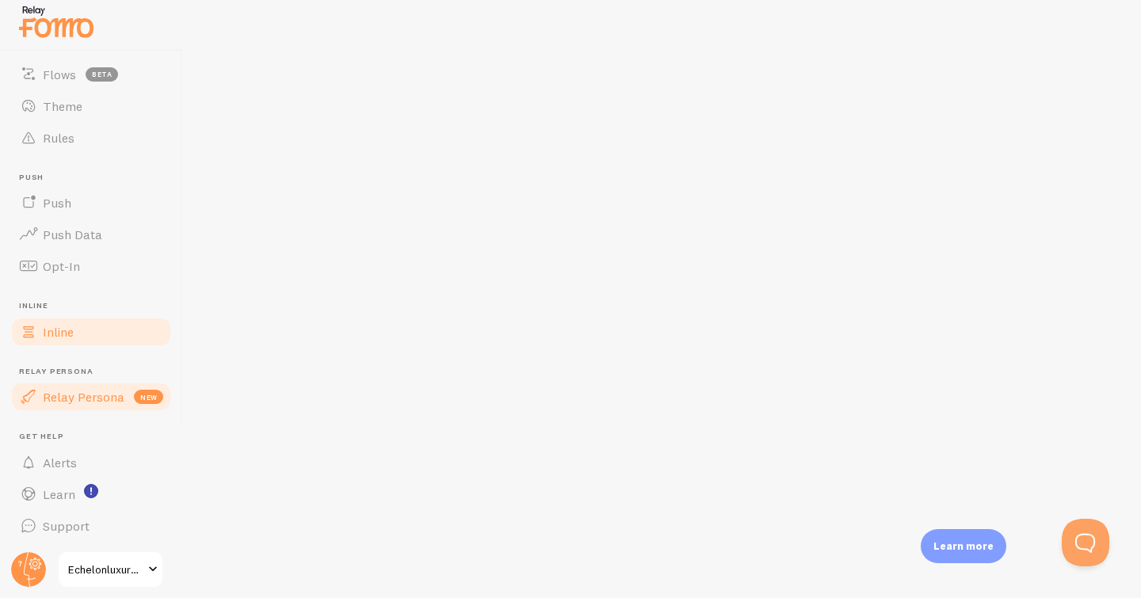
click at [44, 329] on span "Inline" at bounding box center [58, 332] width 31 height 16
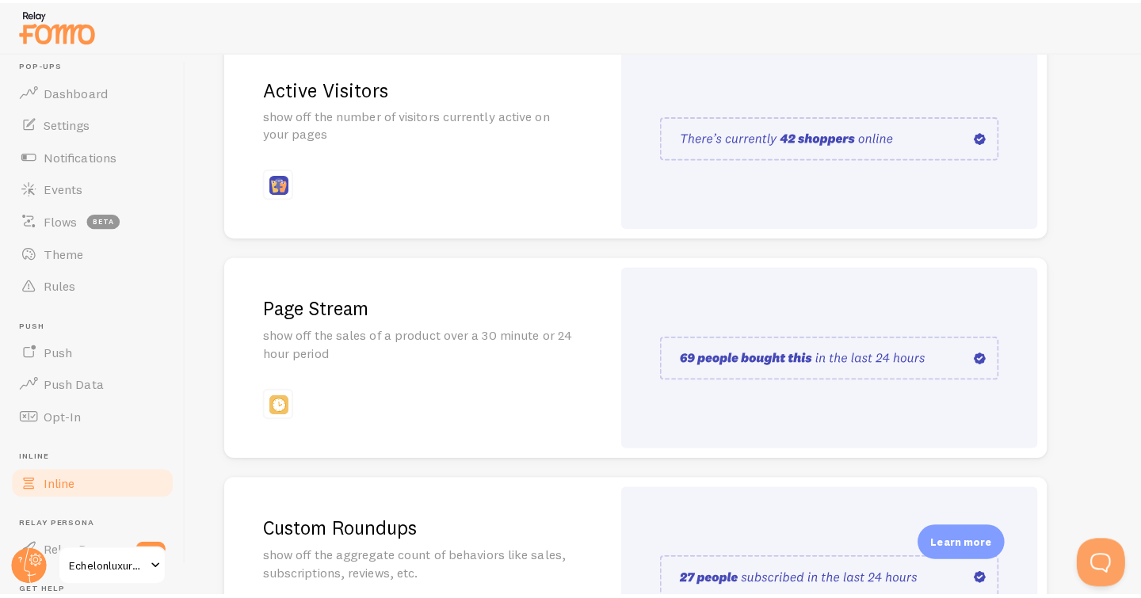
scroll to position [218, 0]
